Goal: Task Accomplishment & Management: Manage account settings

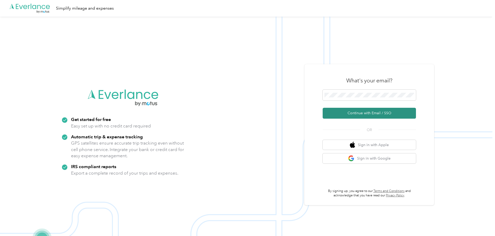
click at [363, 113] on button "Continue with Email / SSO" at bounding box center [369, 113] width 93 height 11
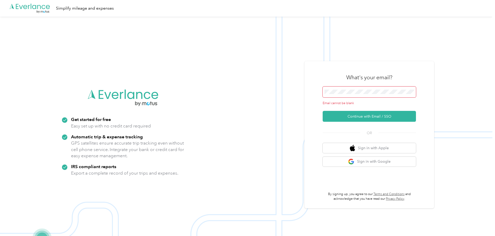
click at [351, 88] on span at bounding box center [369, 92] width 93 height 11
click at [355, 95] on span at bounding box center [369, 92] width 93 height 11
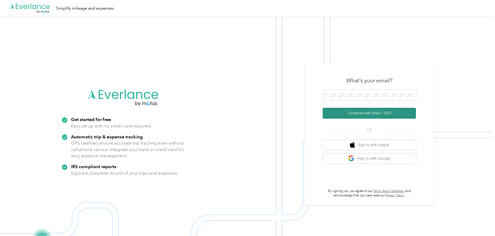
click at [353, 112] on button "Continue with Email / SSO" at bounding box center [369, 113] width 93 height 11
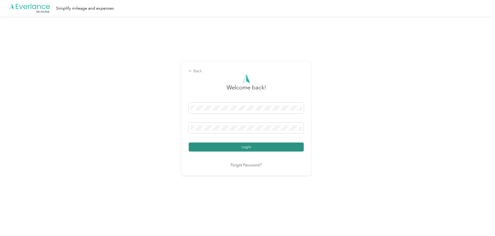
click at [234, 149] on button "Login" at bounding box center [246, 147] width 115 height 9
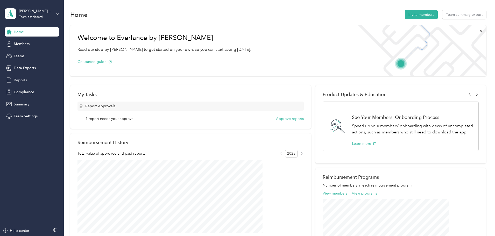
click at [26, 77] on div "Reports" at bounding box center [32, 79] width 54 height 9
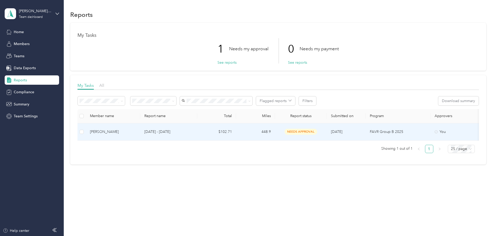
click at [317, 131] on span "needs approval" at bounding box center [301, 132] width 33 height 6
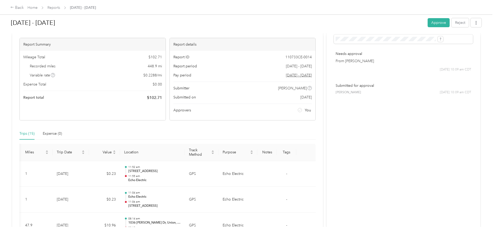
scroll to position [52, 0]
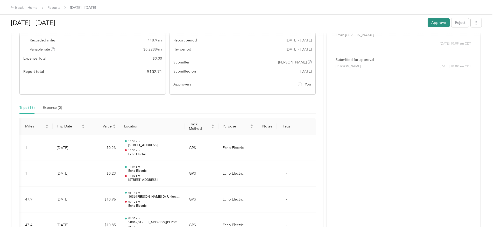
click at [428, 22] on button "Approve" at bounding box center [439, 22] width 22 height 9
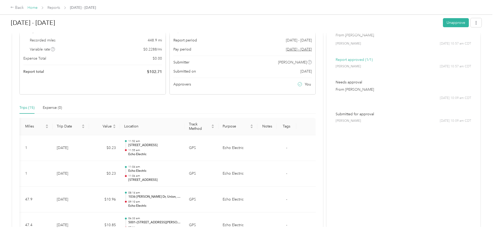
click at [38, 5] on link "Home" at bounding box center [32, 7] width 10 height 4
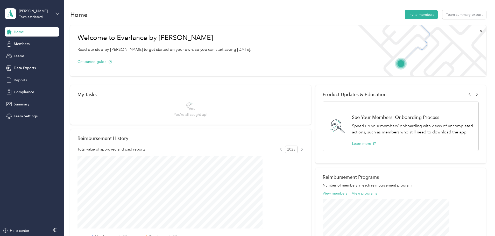
click at [23, 79] on span "Reports" at bounding box center [20, 80] width 13 height 5
